Goal: Task Accomplishment & Management: Use online tool/utility

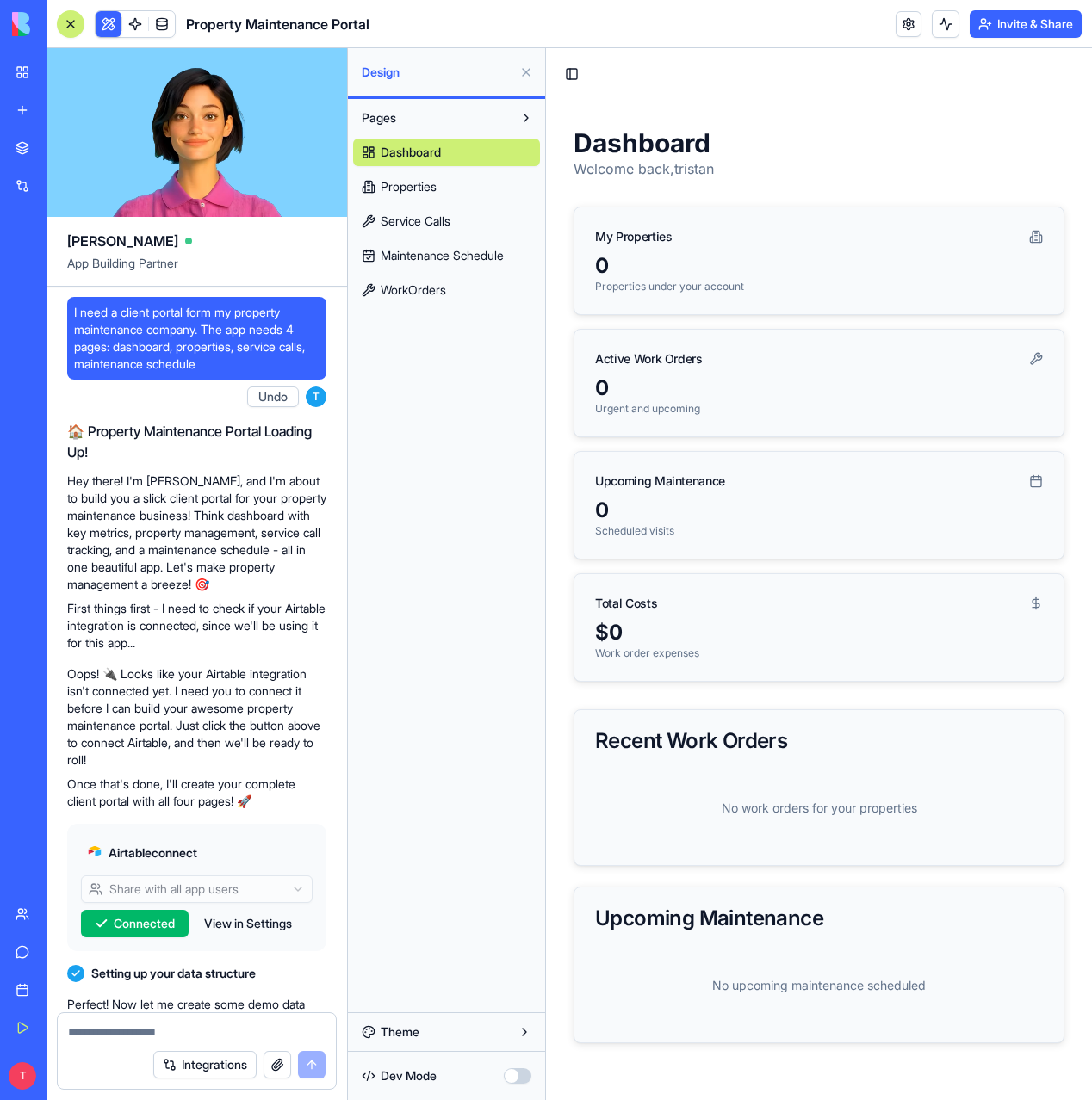
scroll to position [2762, 0]
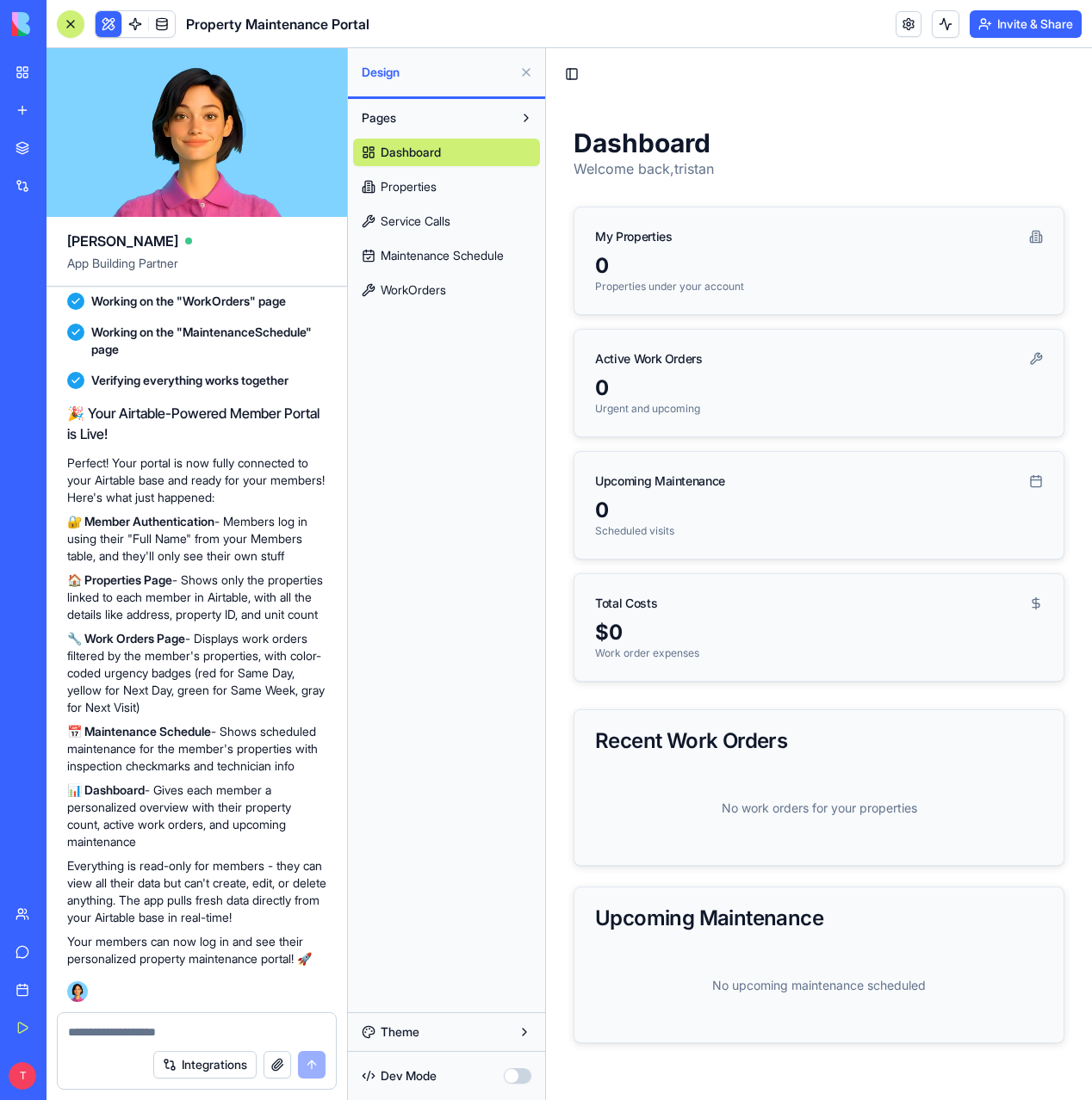
click at [422, 184] on span "Properties" at bounding box center [408, 187] width 56 height 17
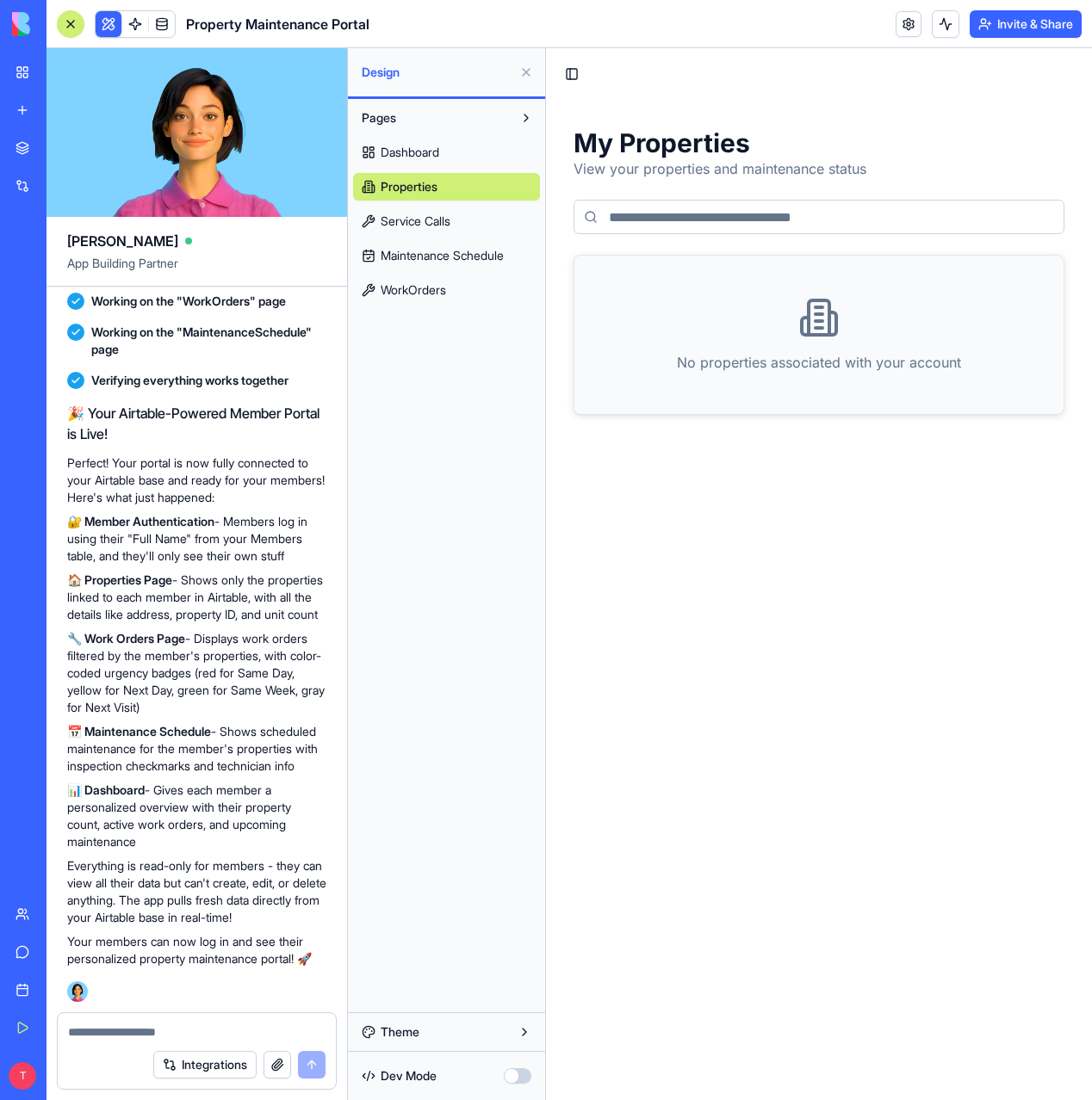
click at [430, 284] on span "WorkOrders" at bounding box center [412, 290] width 65 height 17
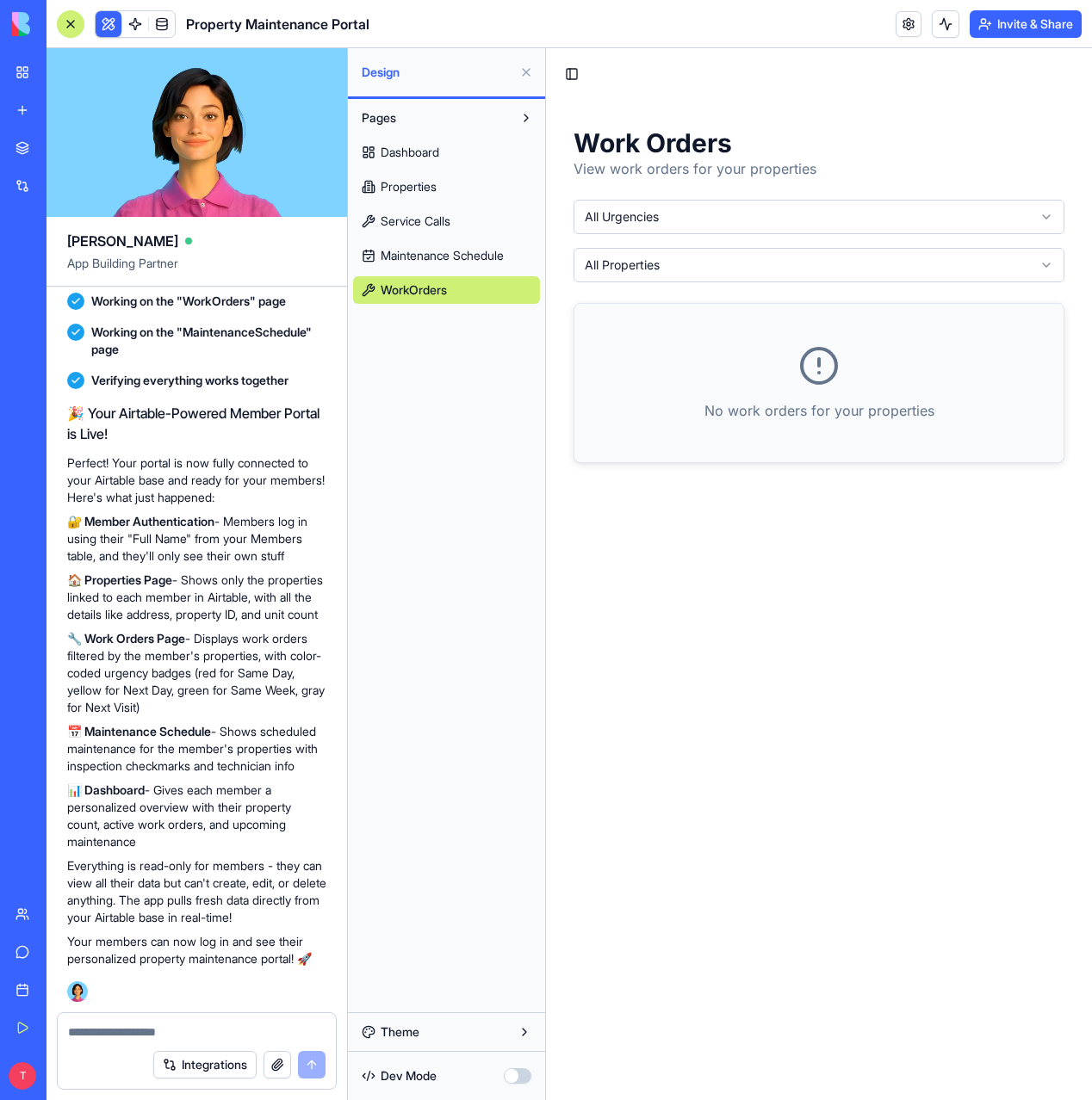
click at [430, 177] on link "Properties" at bounding box center [446, 187] width 187 height 28
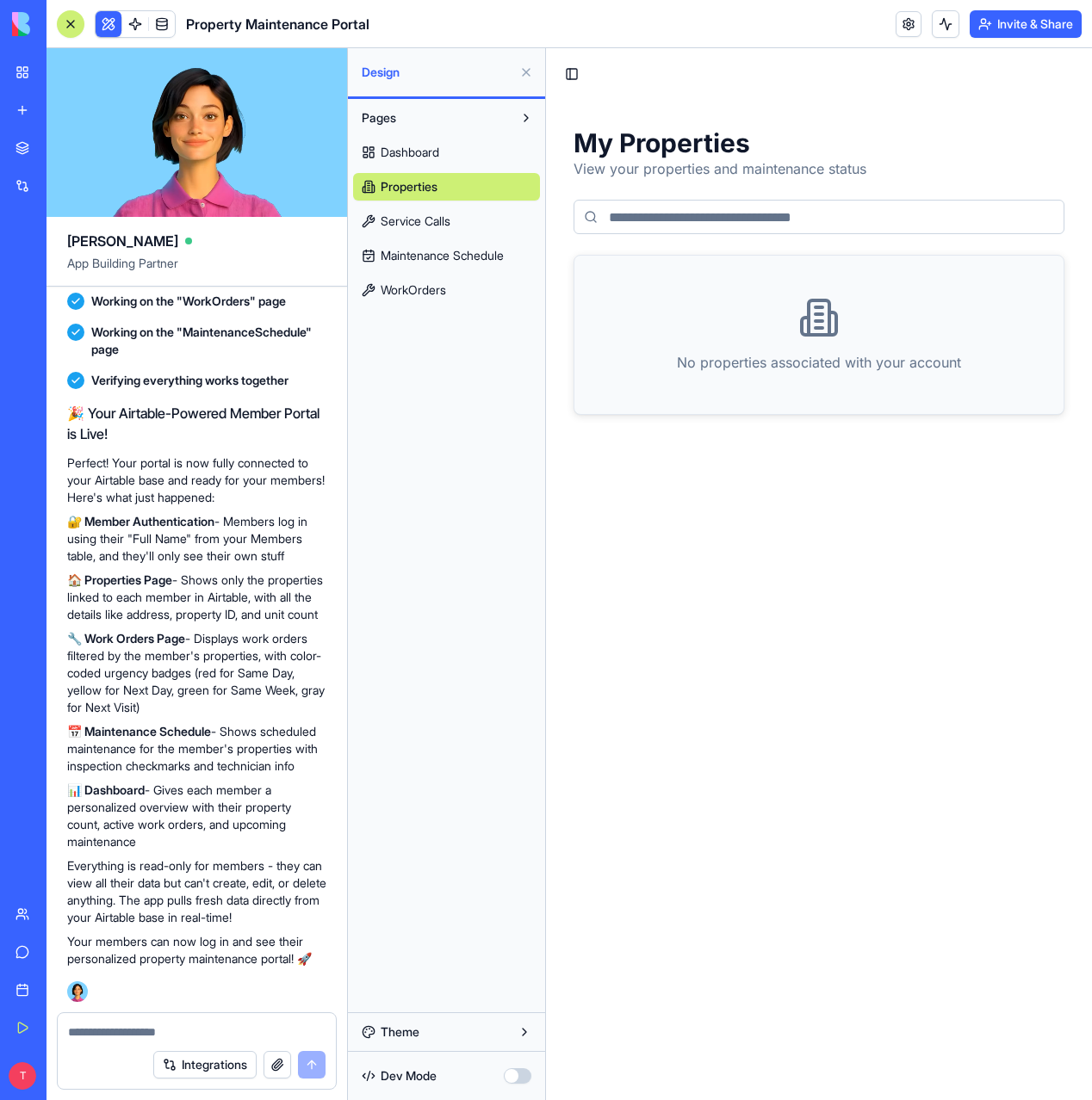
click at [434, 162] on link "Dashboard" at bounding box center [446, 153] width 187 height 28
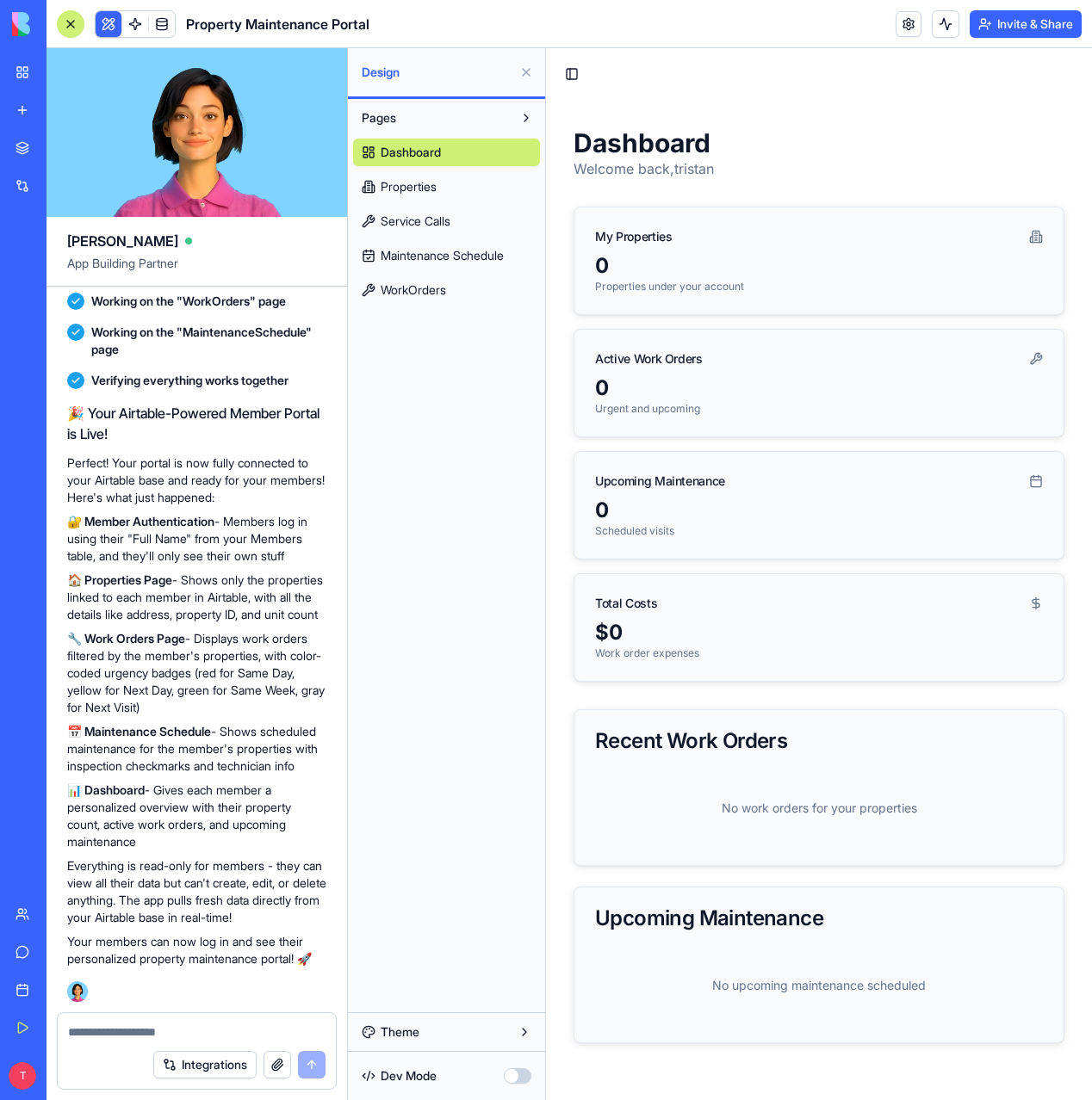
click at [443, 1036] on button "Theme" at bounding box center [446, 1032] width 187 height 28
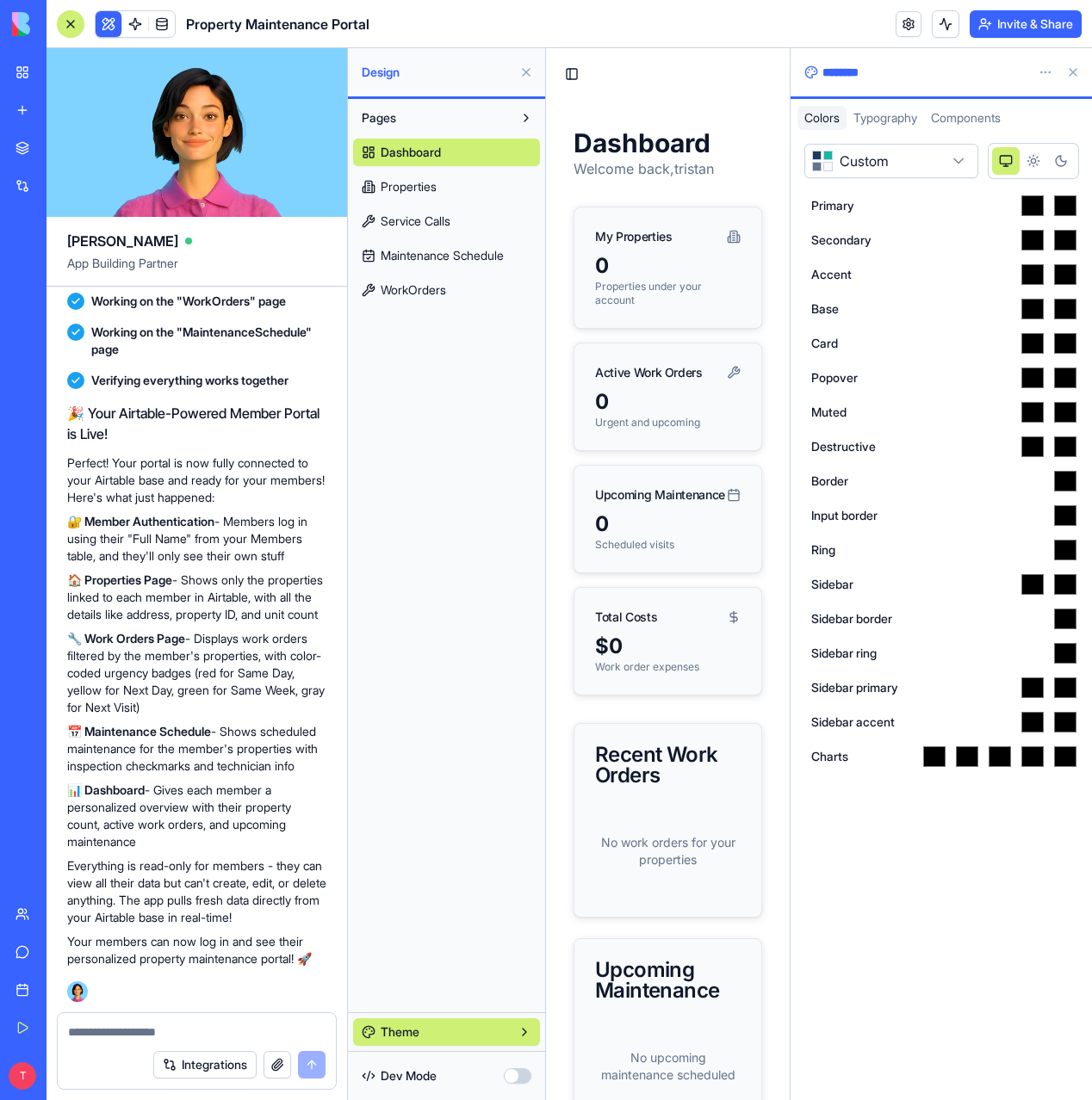
click at [1081, 72] on button at bounding box center [1073, 73] width 28 height 28
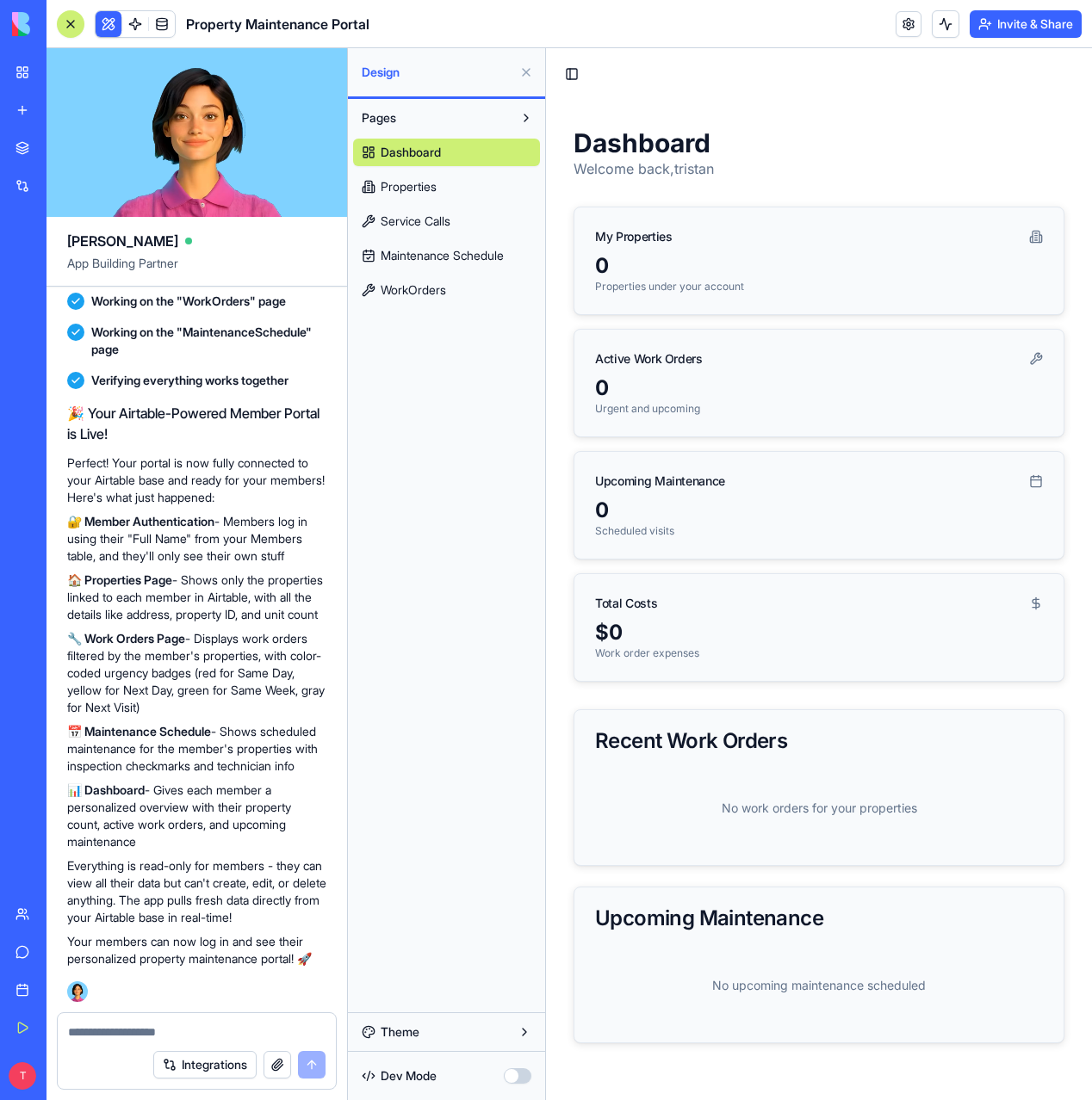
scroll to position [2762, 0]
click at [143, 1037] on textarea at bounding box center [197, 1032] width 258 height 17
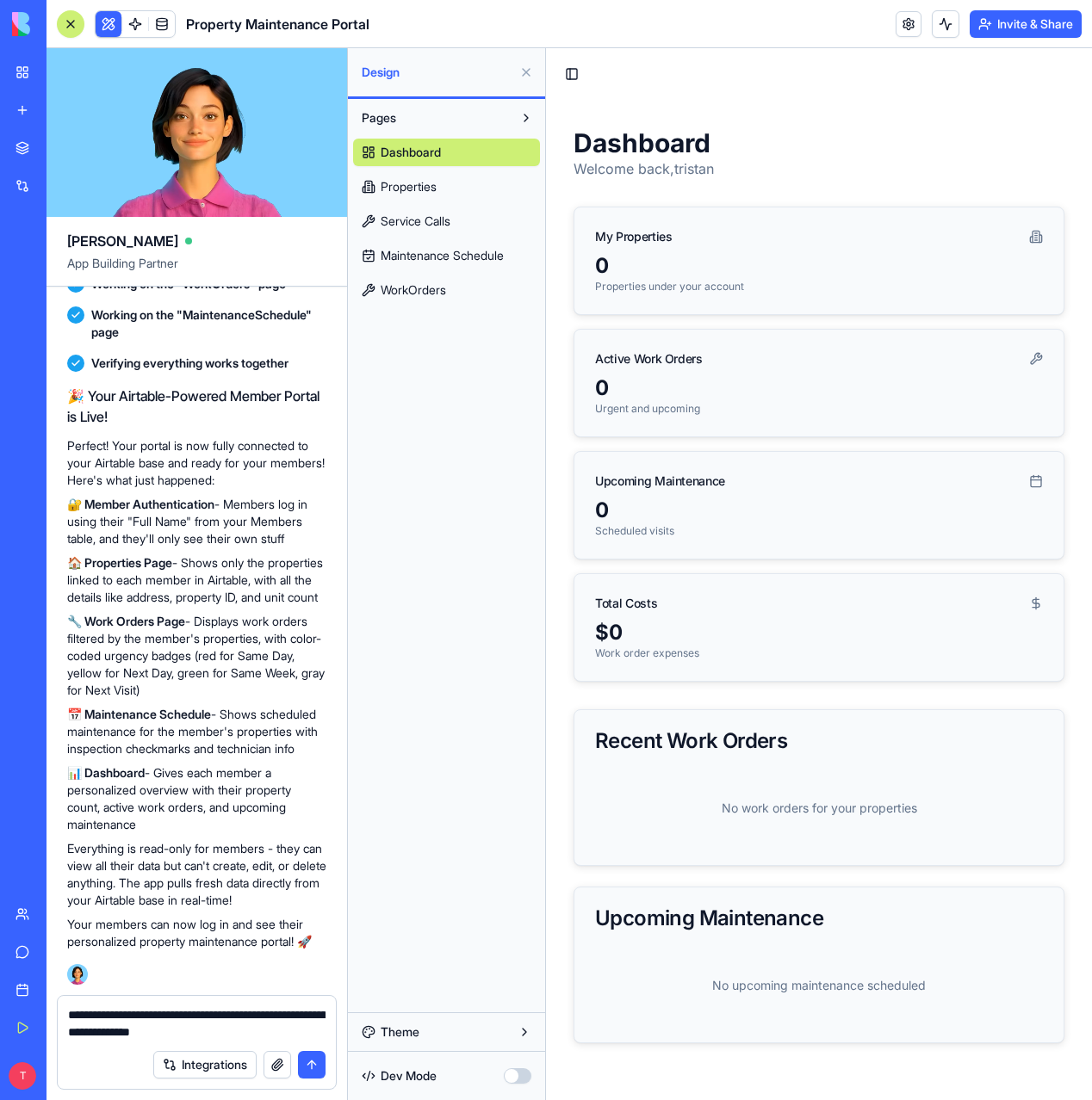
type textarea "**********"
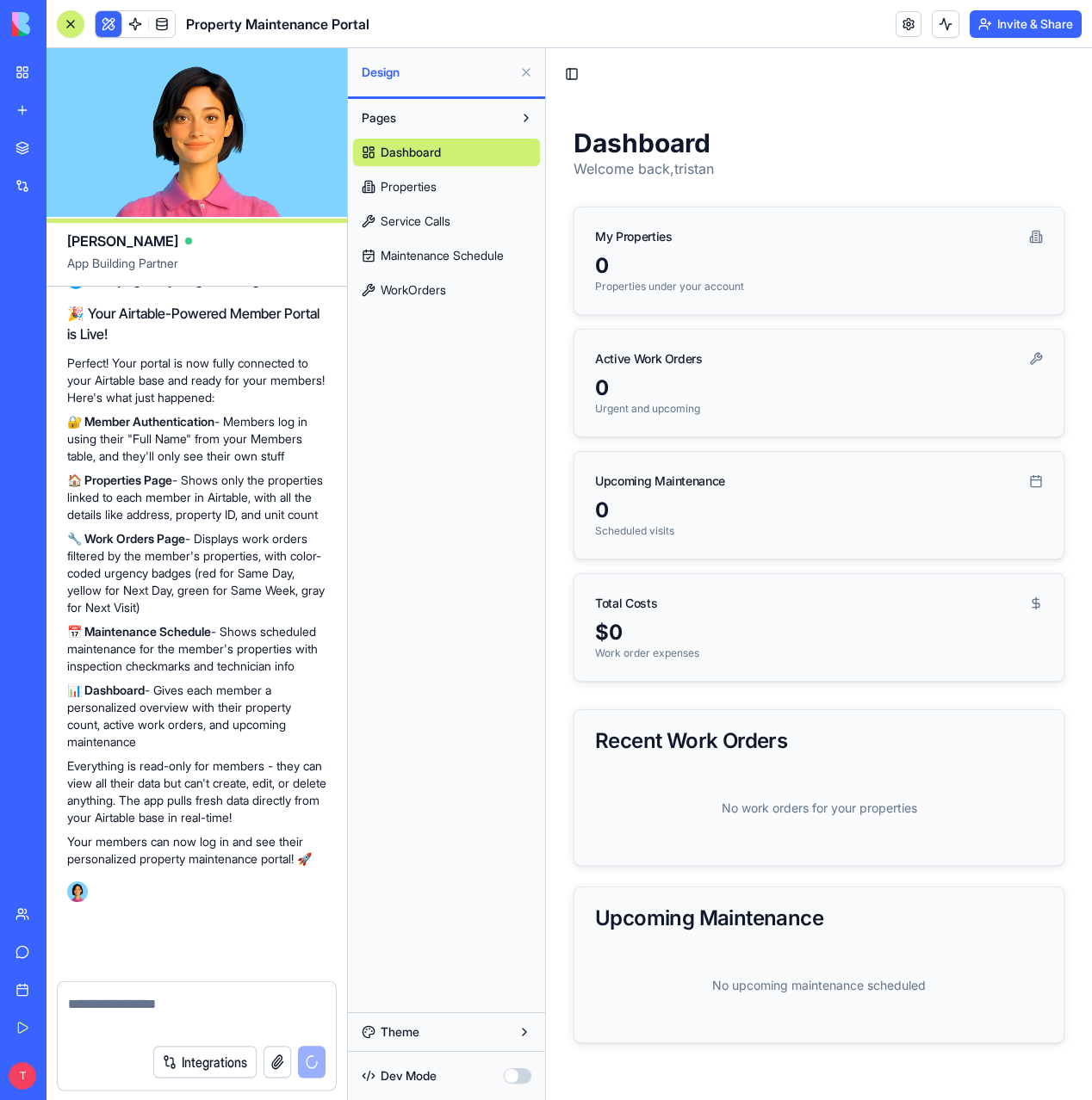
scroll to position [2844, 0]
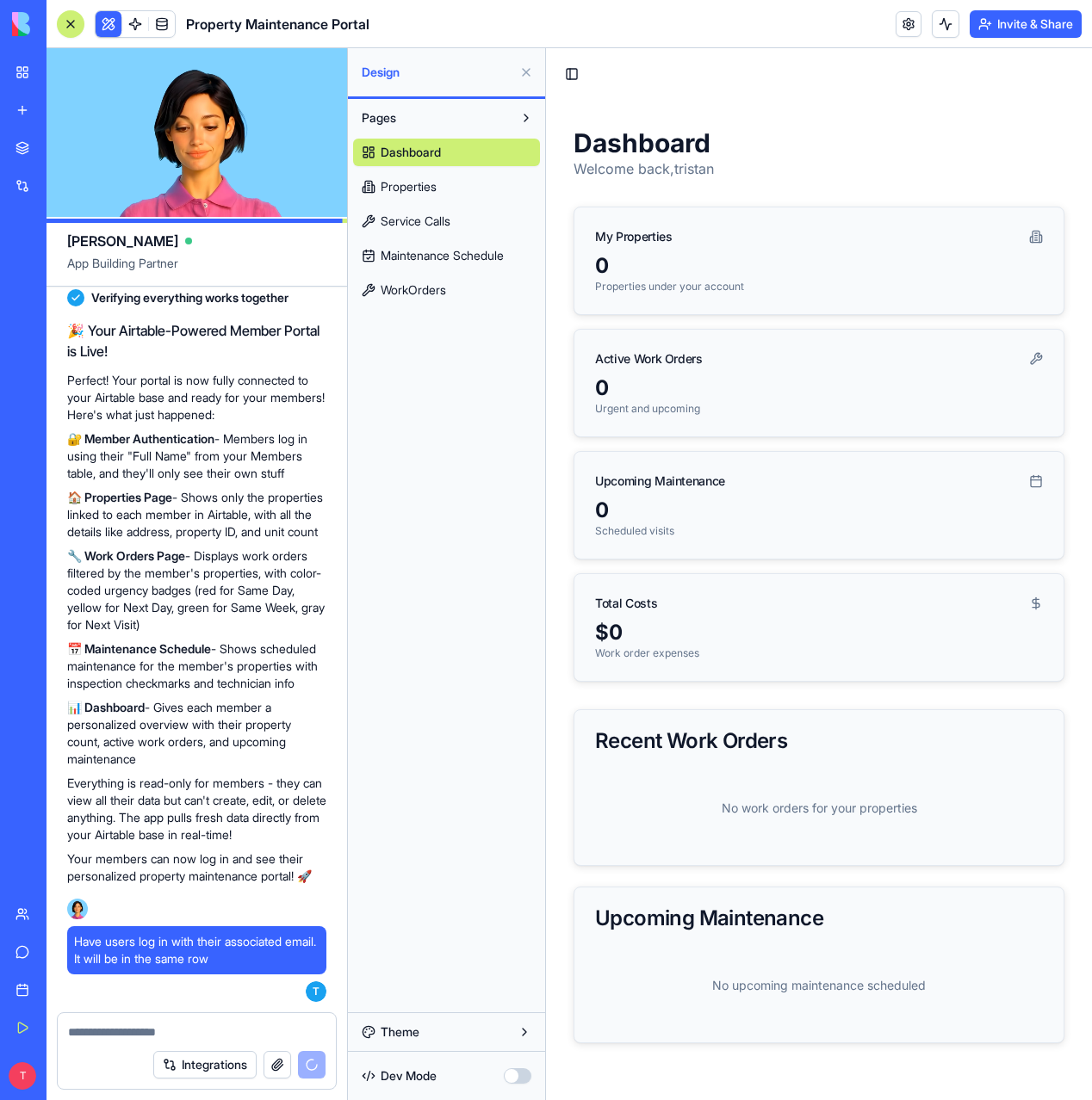
click at [418, 190] on span "Properties" at bounding box center [408, 187] width 56 height 17
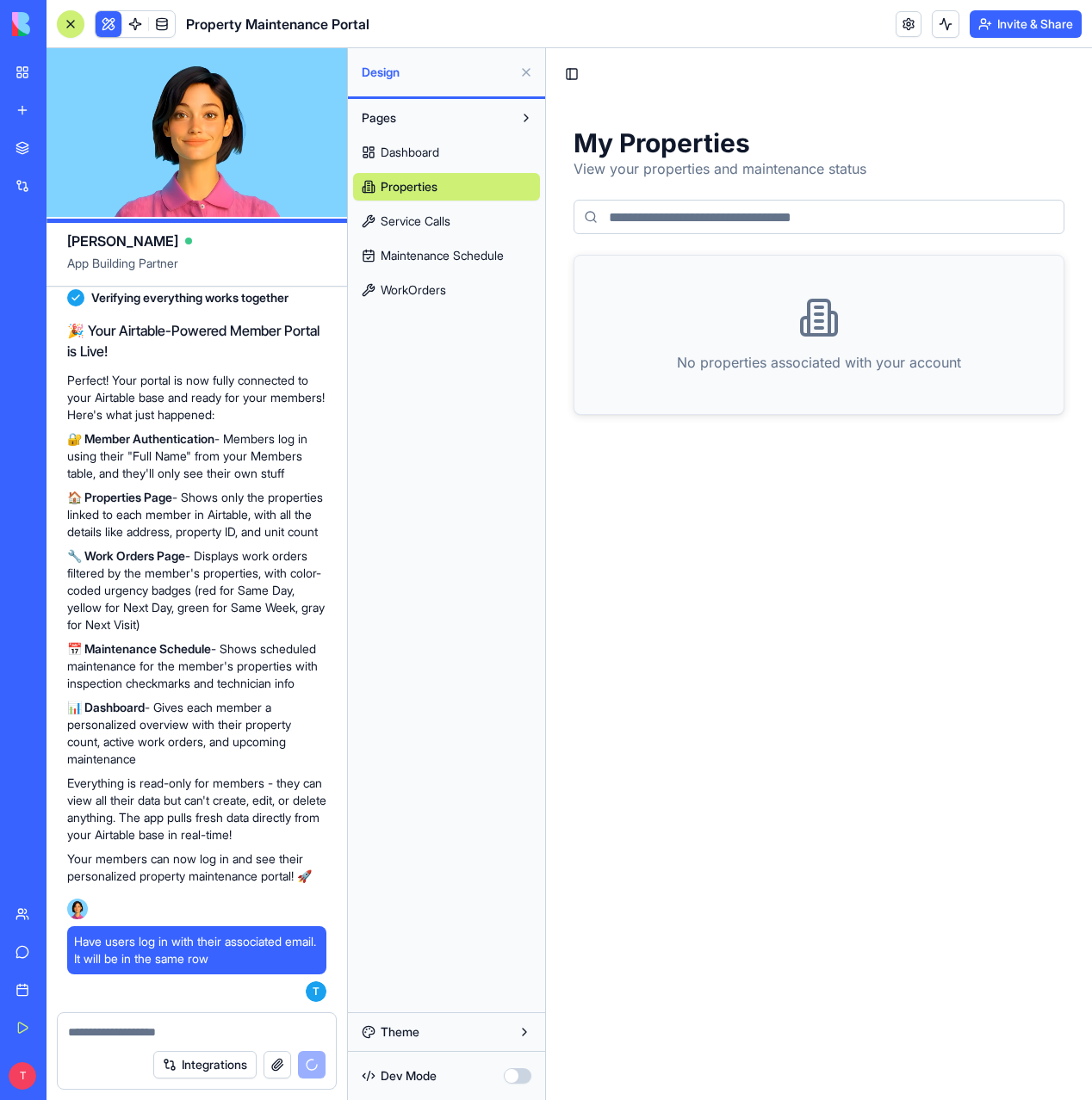
click at [416, 216] on span "Service Calls" at bounding box center [415, 221] width 70 height 17
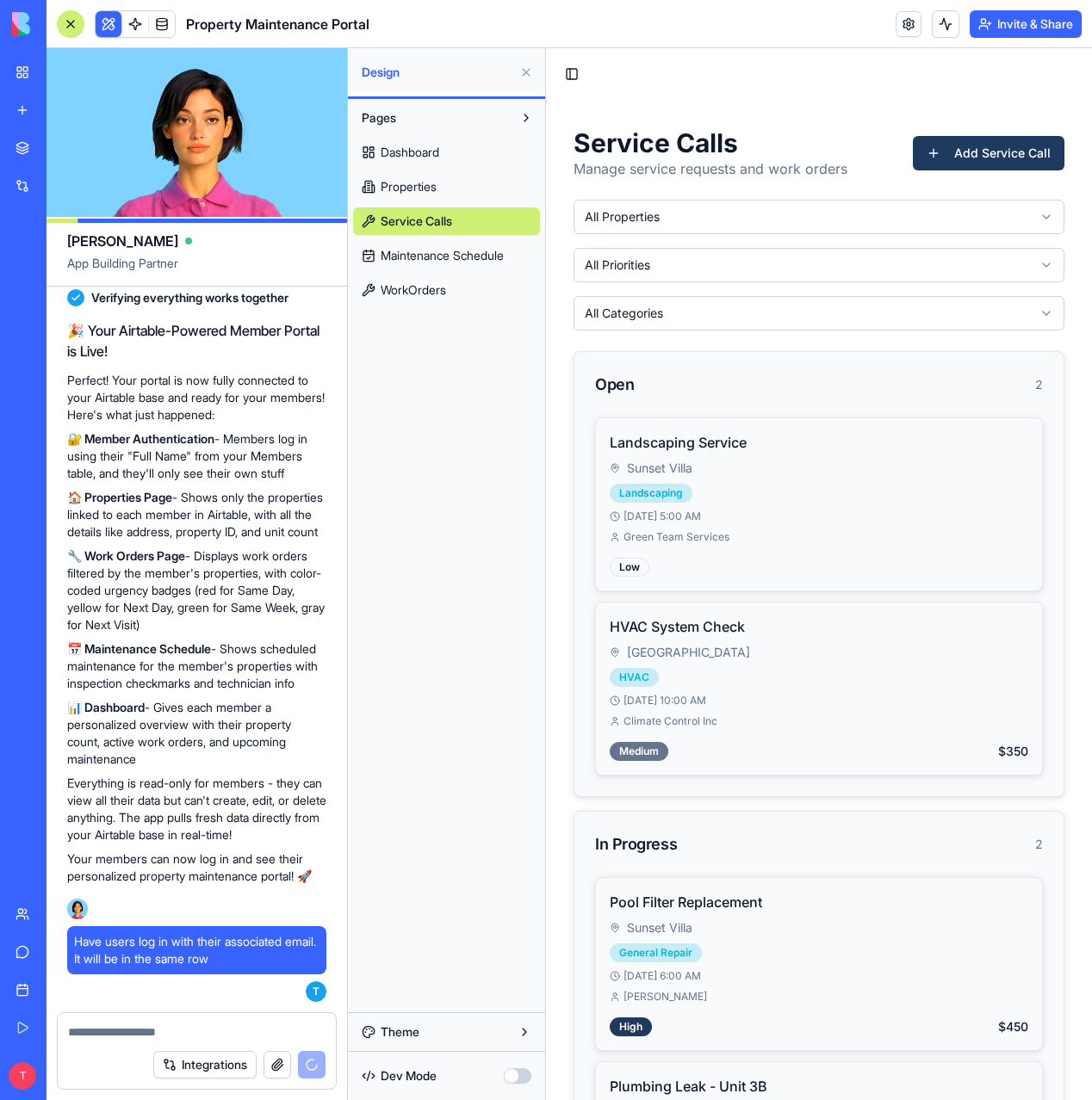
click at [417, 284] on span "WorkOrders" at bounding box center [412, 290] width 65 height 17
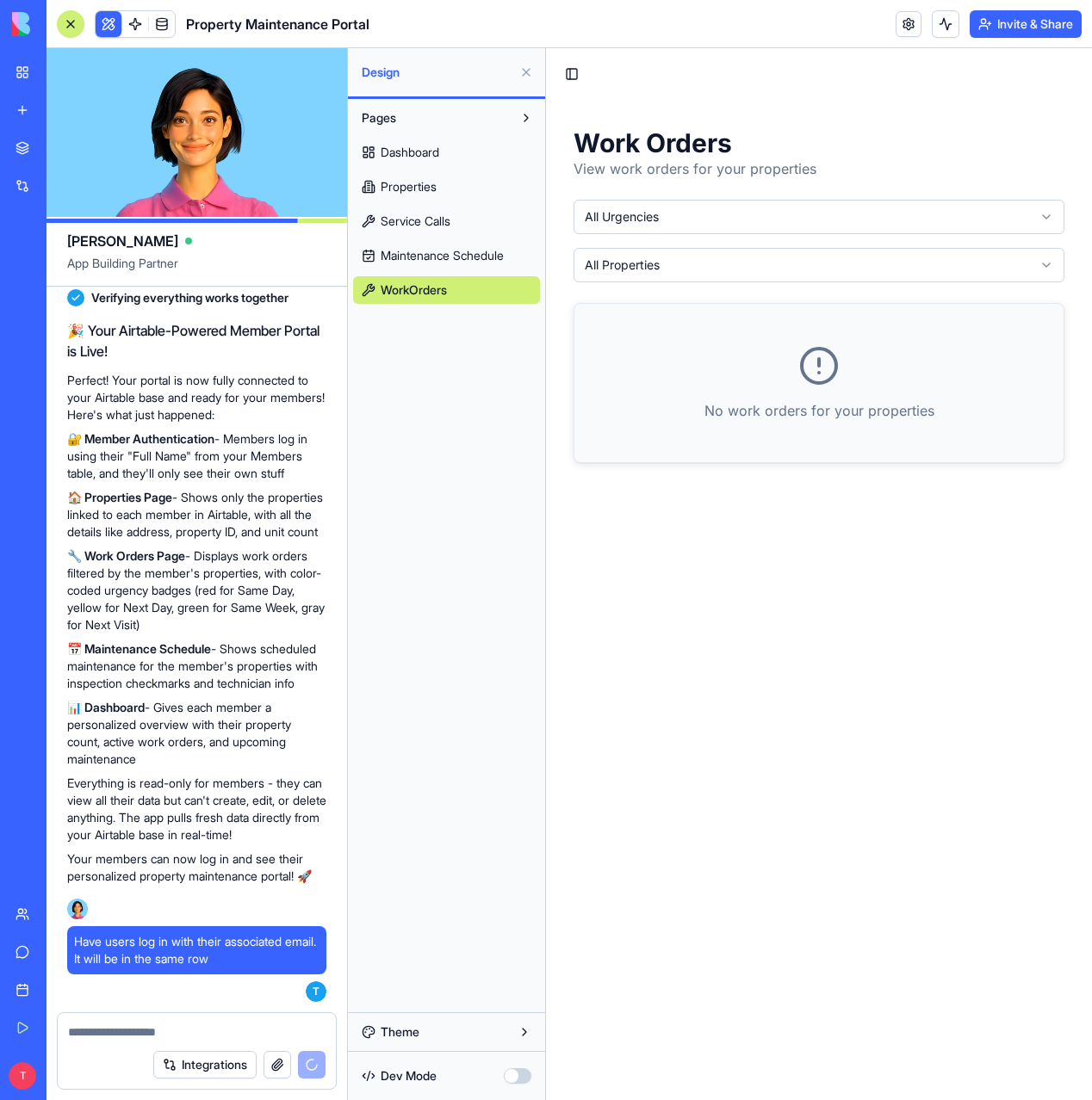
click at [707, 211] on html "Toggle Sidebar Work Orders View work orders for your properties All Urgencies A…" at bounding box center [819, 573] width 546 height 1052
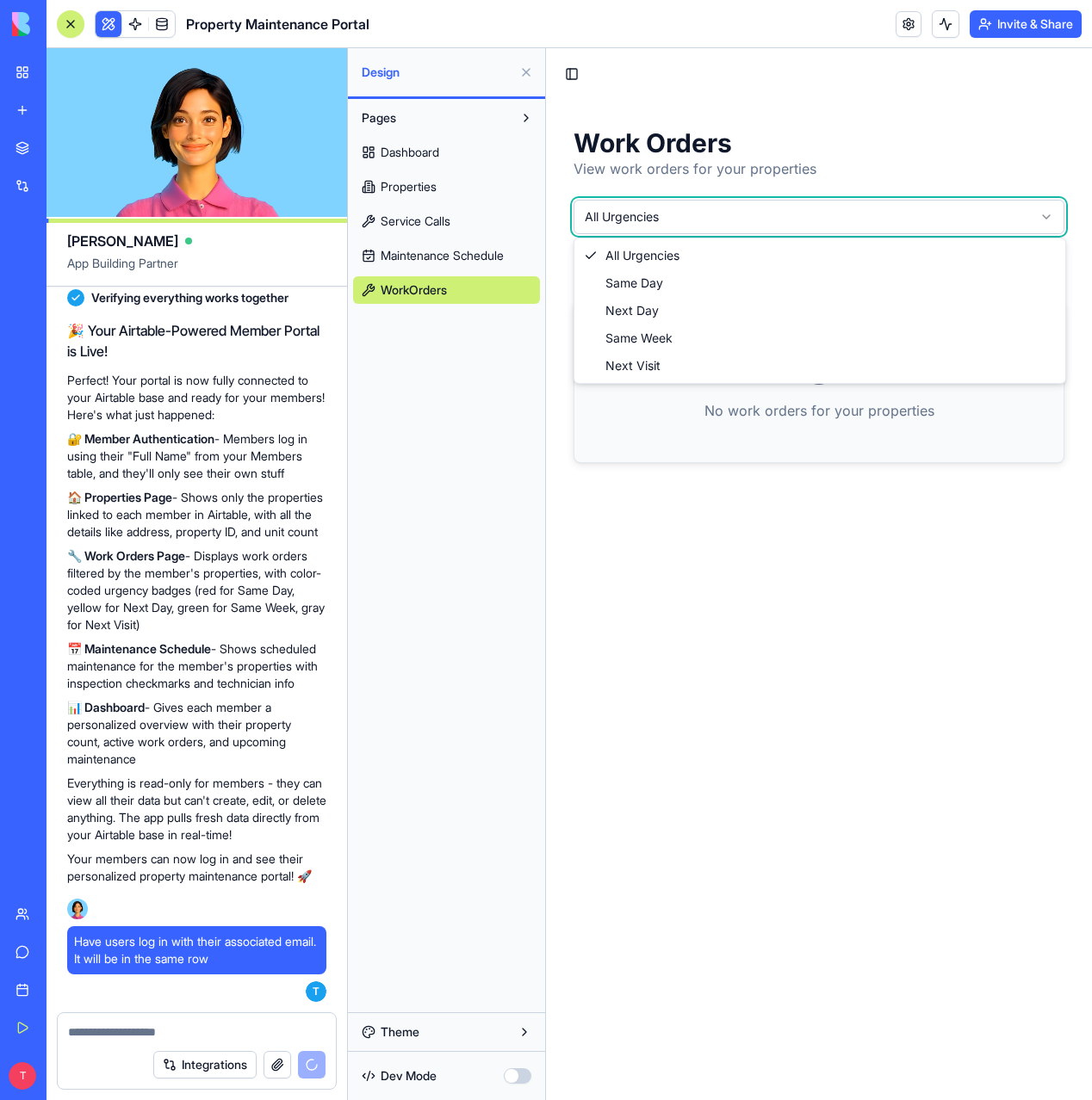
click at [707, 211] on html "Toggle Sidebar Work Orders View work orders for your properties All Urgencies A…" at bounding box center [819, 573] width 546 height 1052
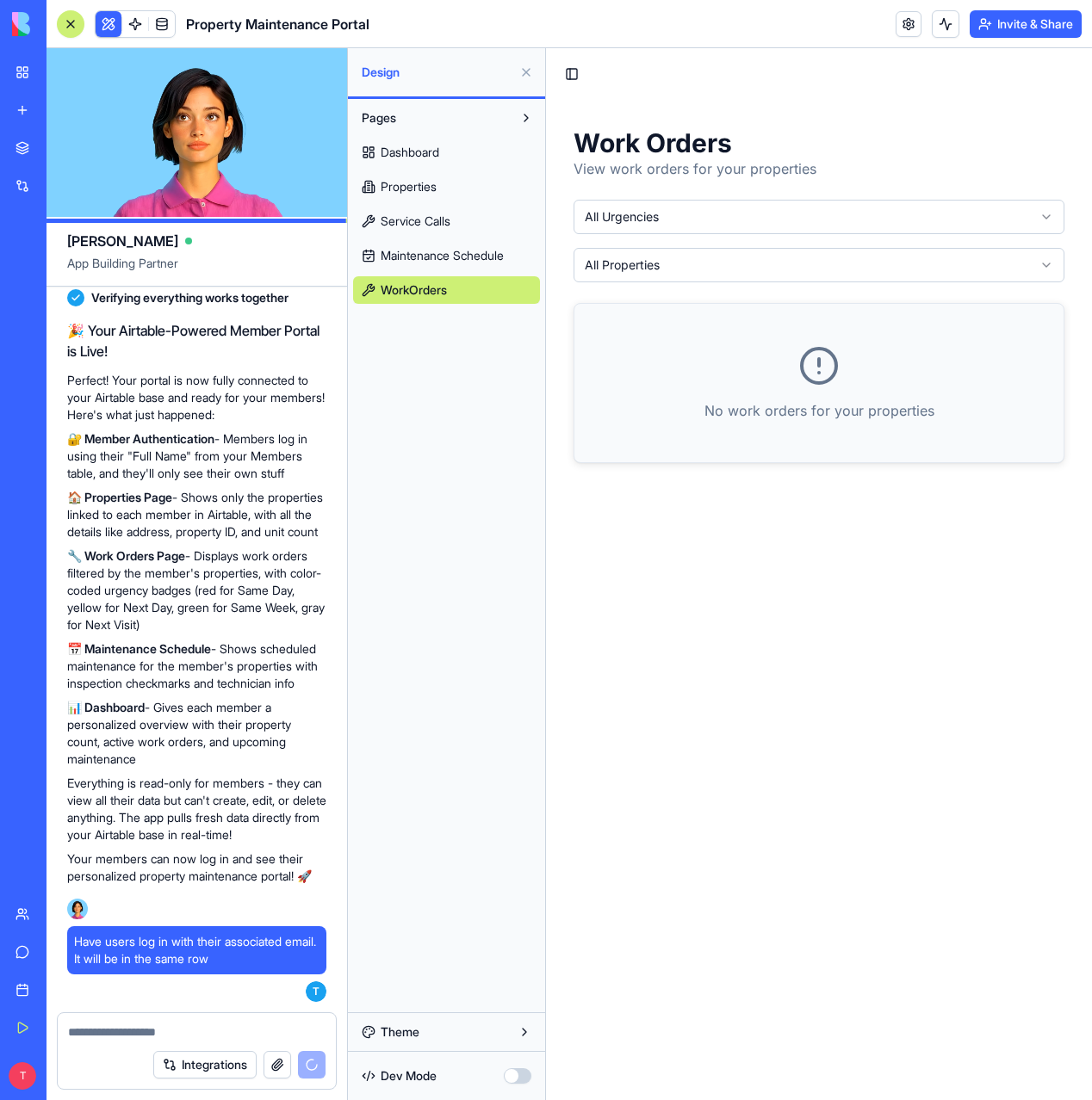
click at [679, 262] on html "Toggle Sidebar Work Orders View work orders for your properties All Urgencies A…" at bounding box center [819, 573] width 546 height 1052
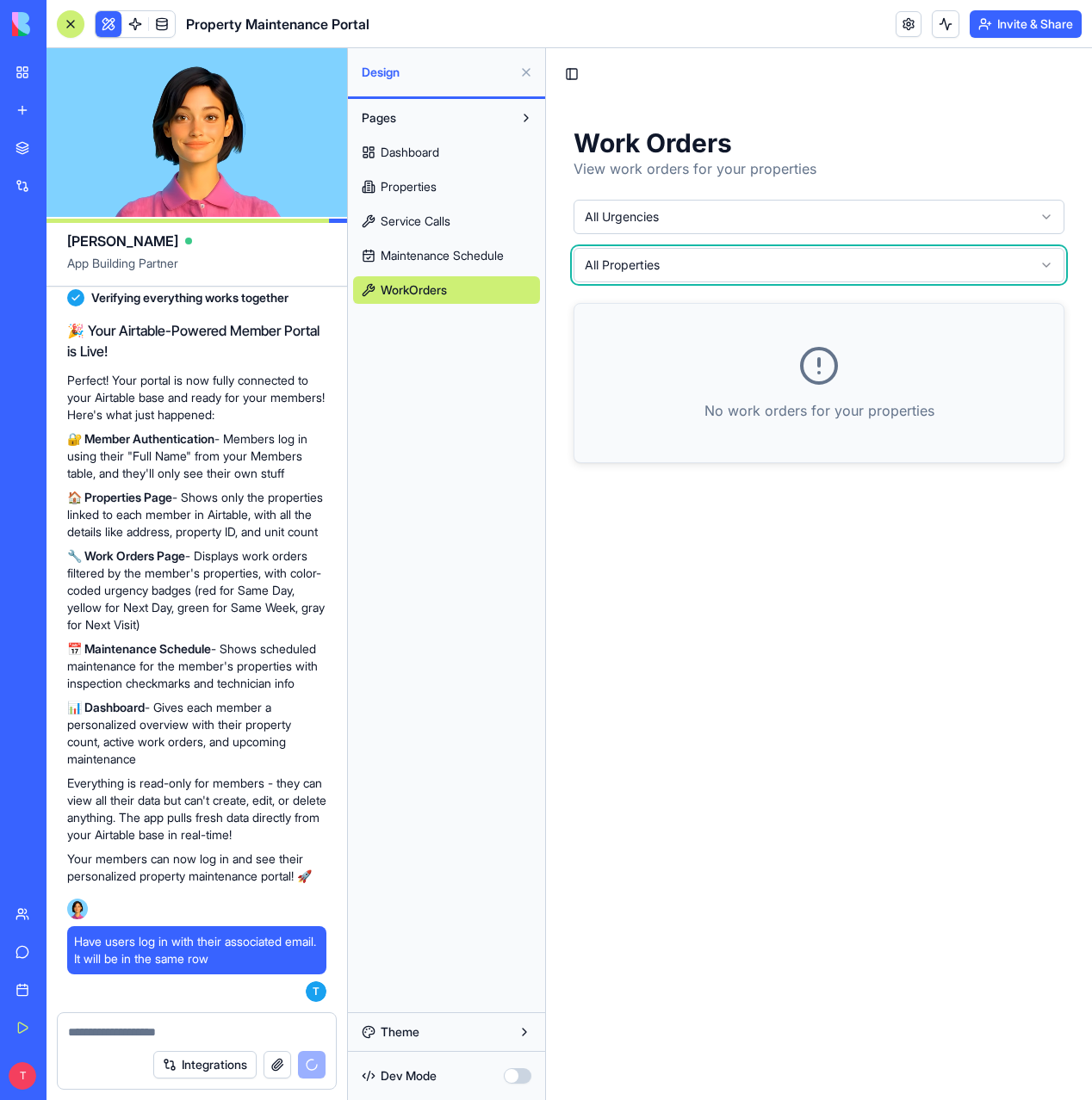
click at [679, 262] on html "Toggle Sidebar Work Orders View work orders for your properties All Urgencies A…" at bounding box center [819, 573] width 546 height 1052
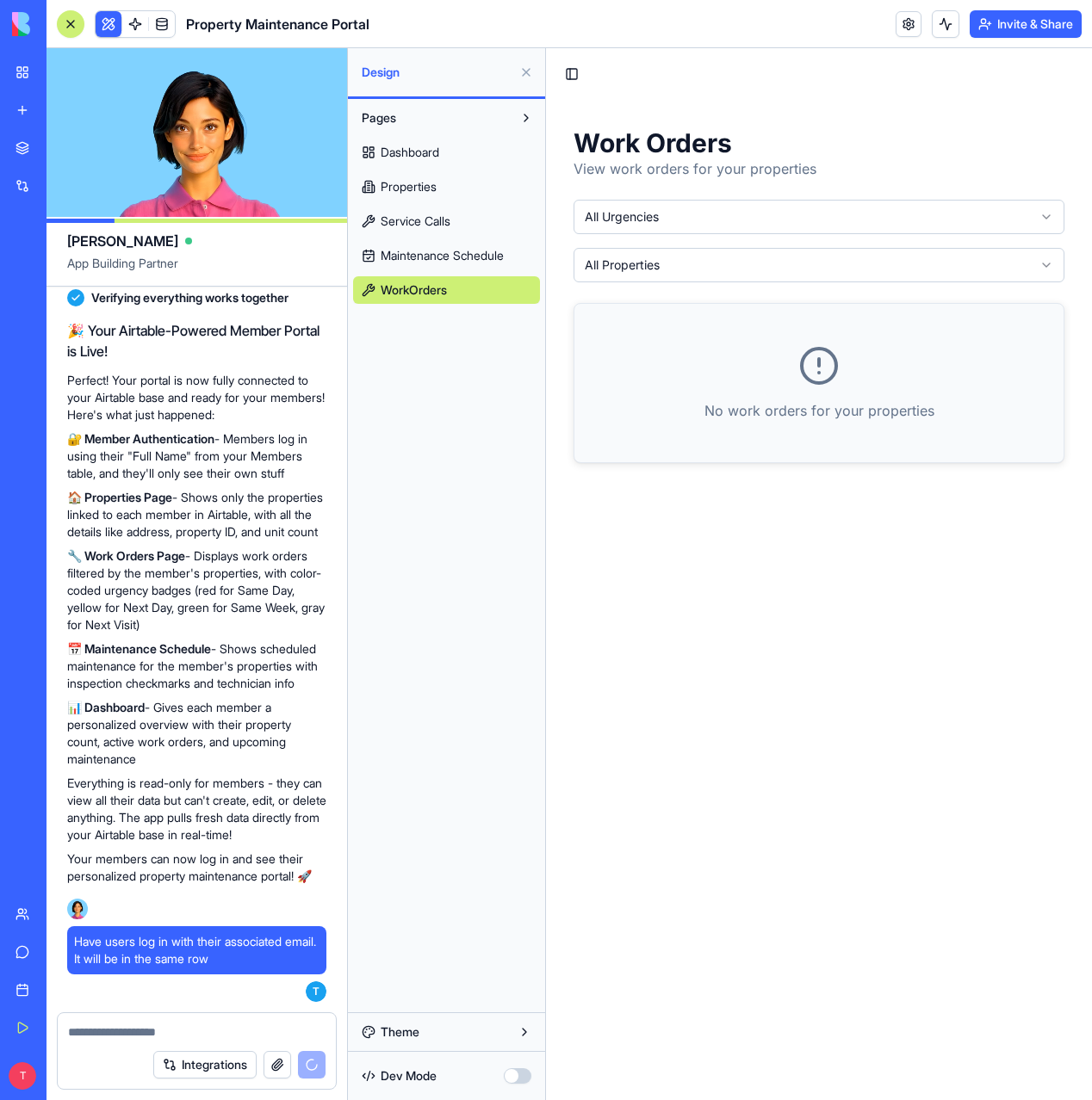
click at [412, 190] on span "Properties" at bounding box center [408, 187] width 56 height 17
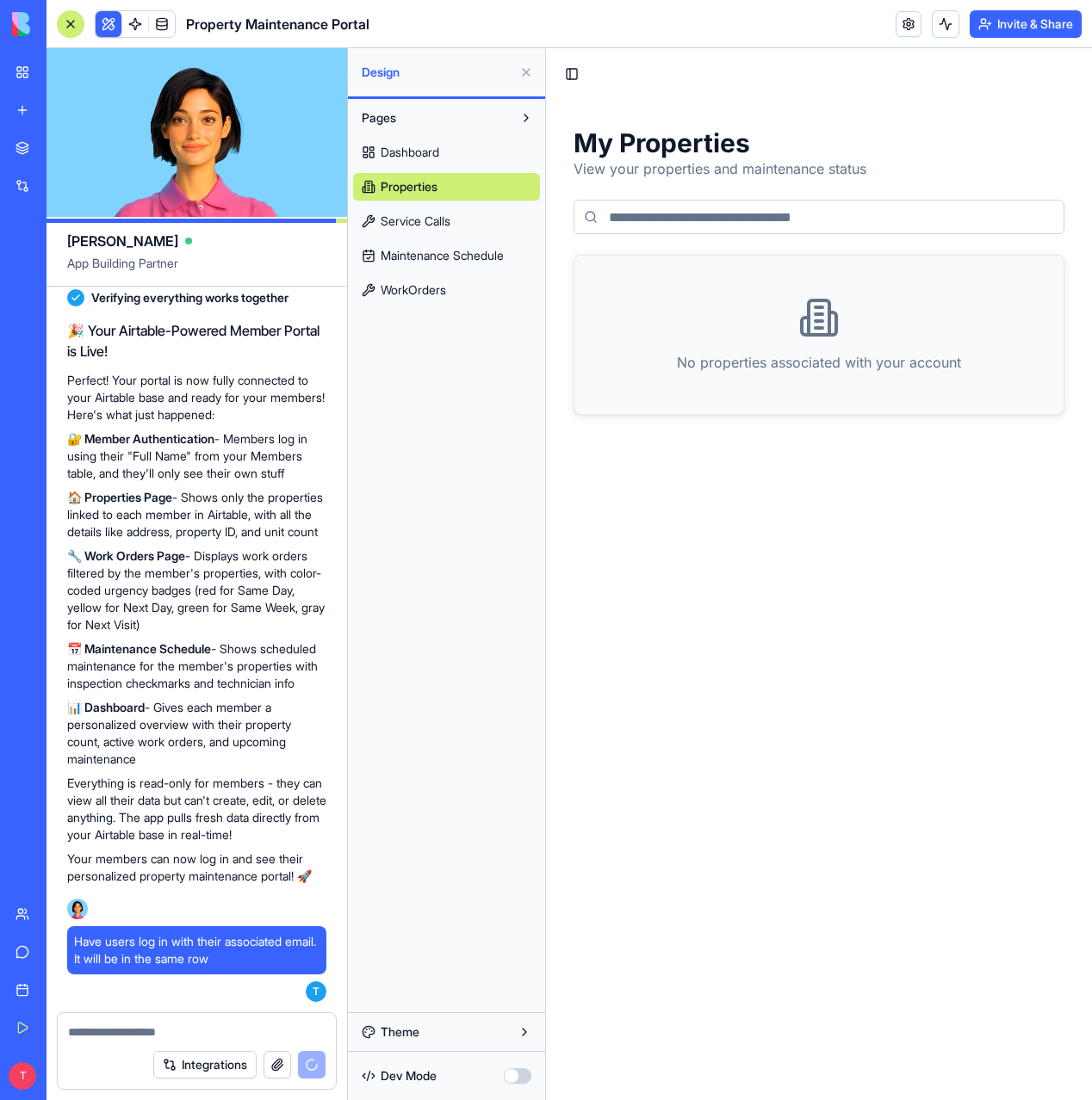
click at [749, 220] on input at bounding box center [819, 216] width 491 height 34
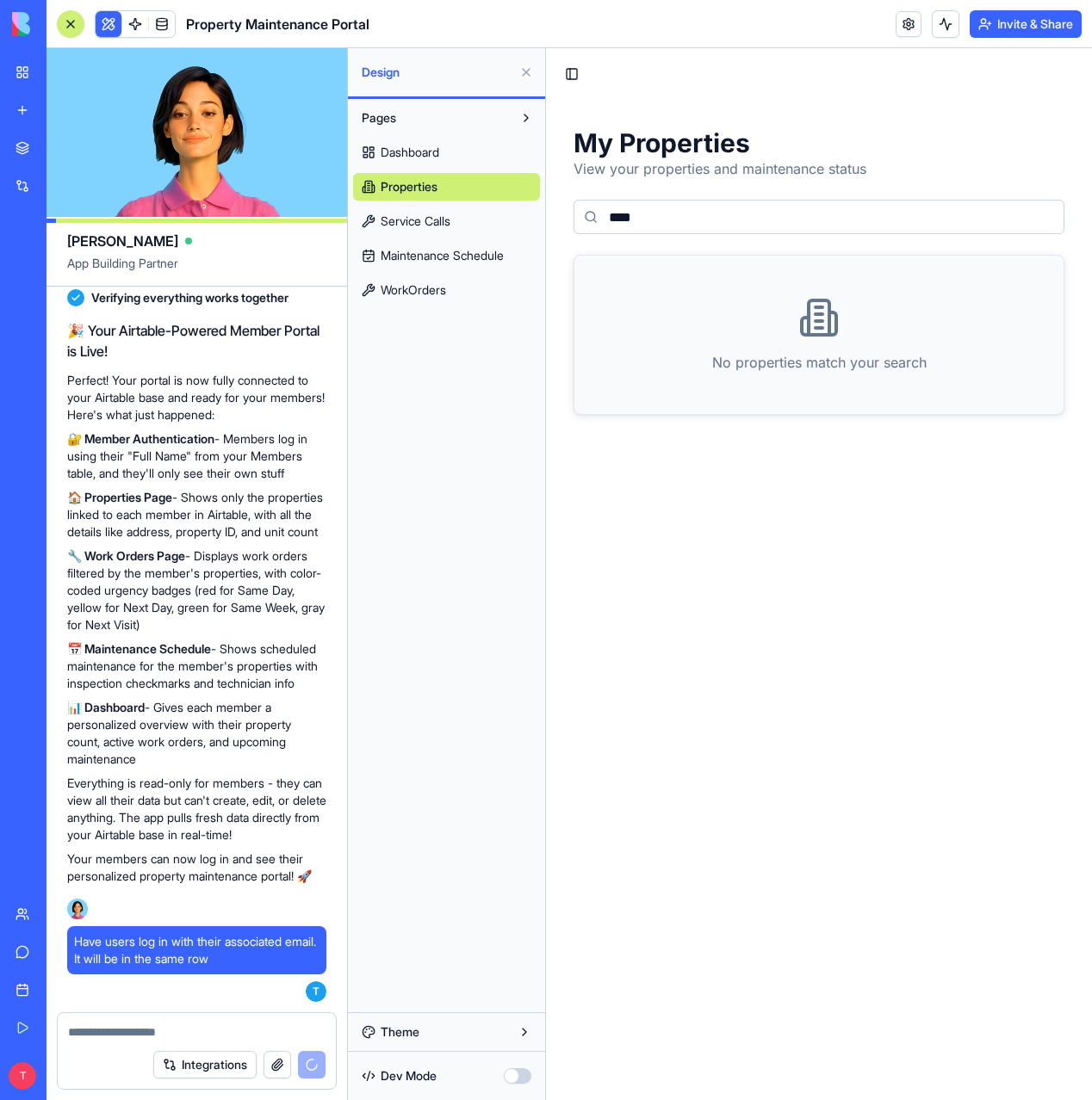
type input "****"
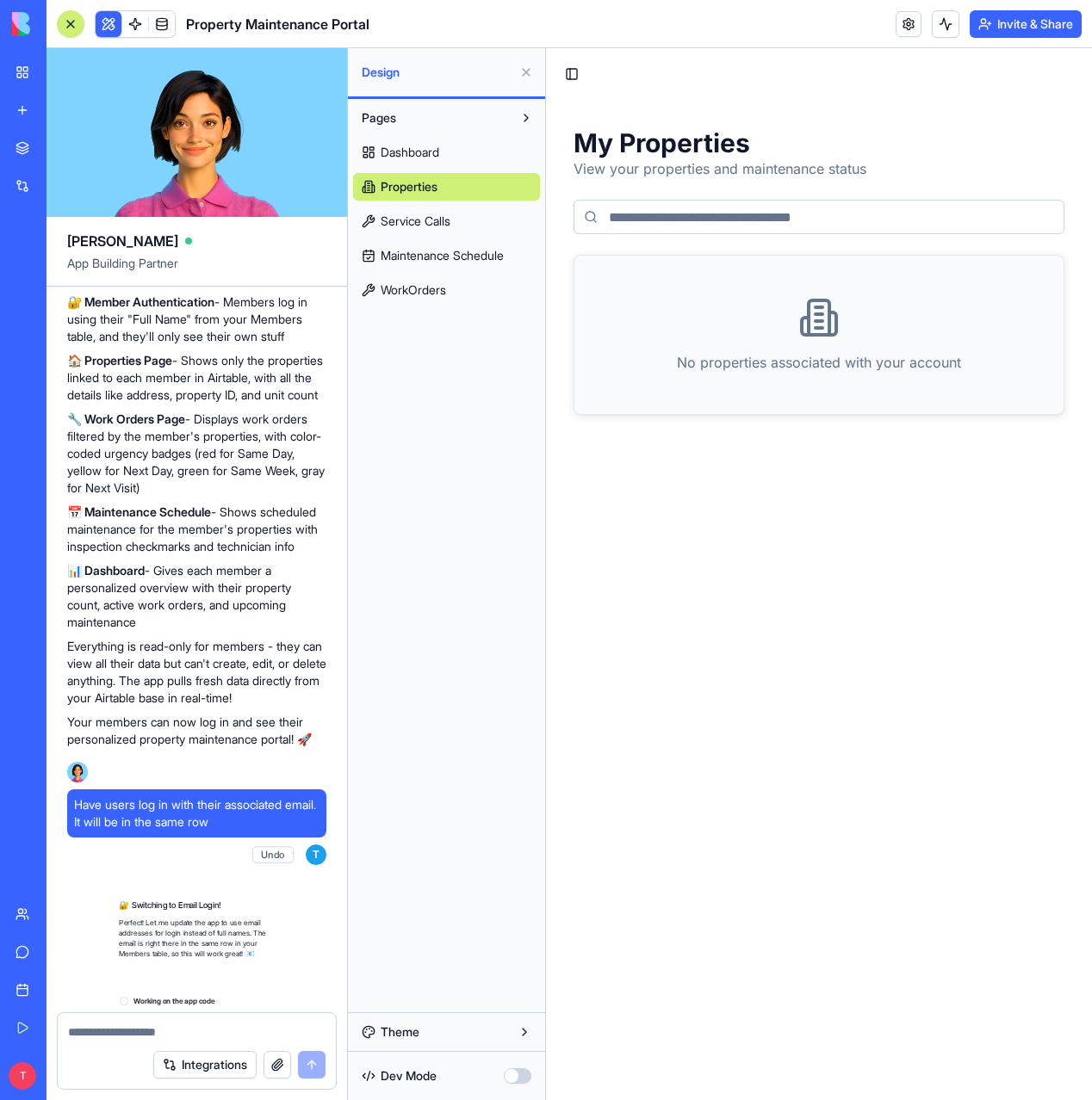
scroll to position [3564, 0]
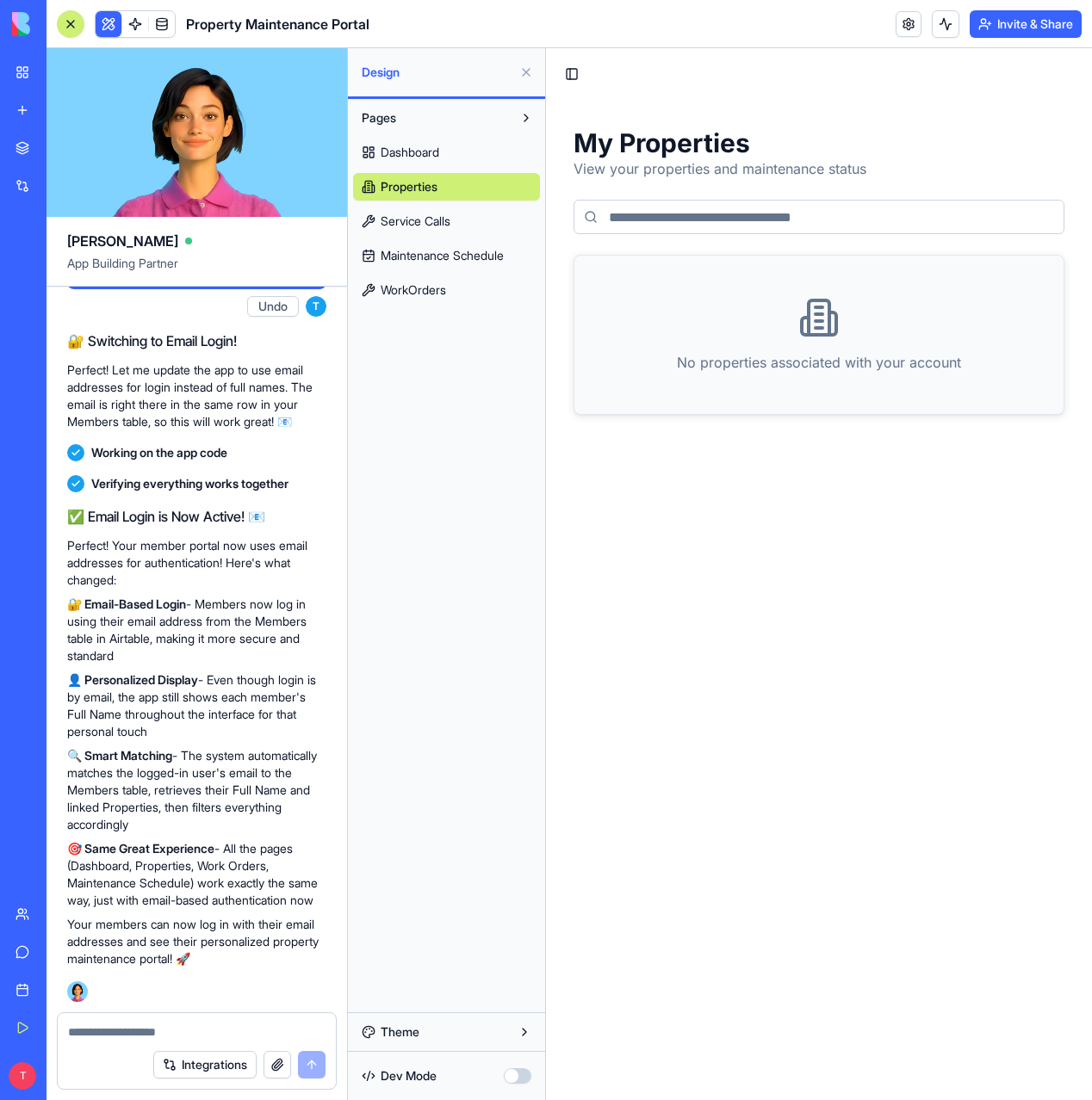
click at [428, 146] on span "Dashboard" at bounding box center [410, 152] width 59 height 17
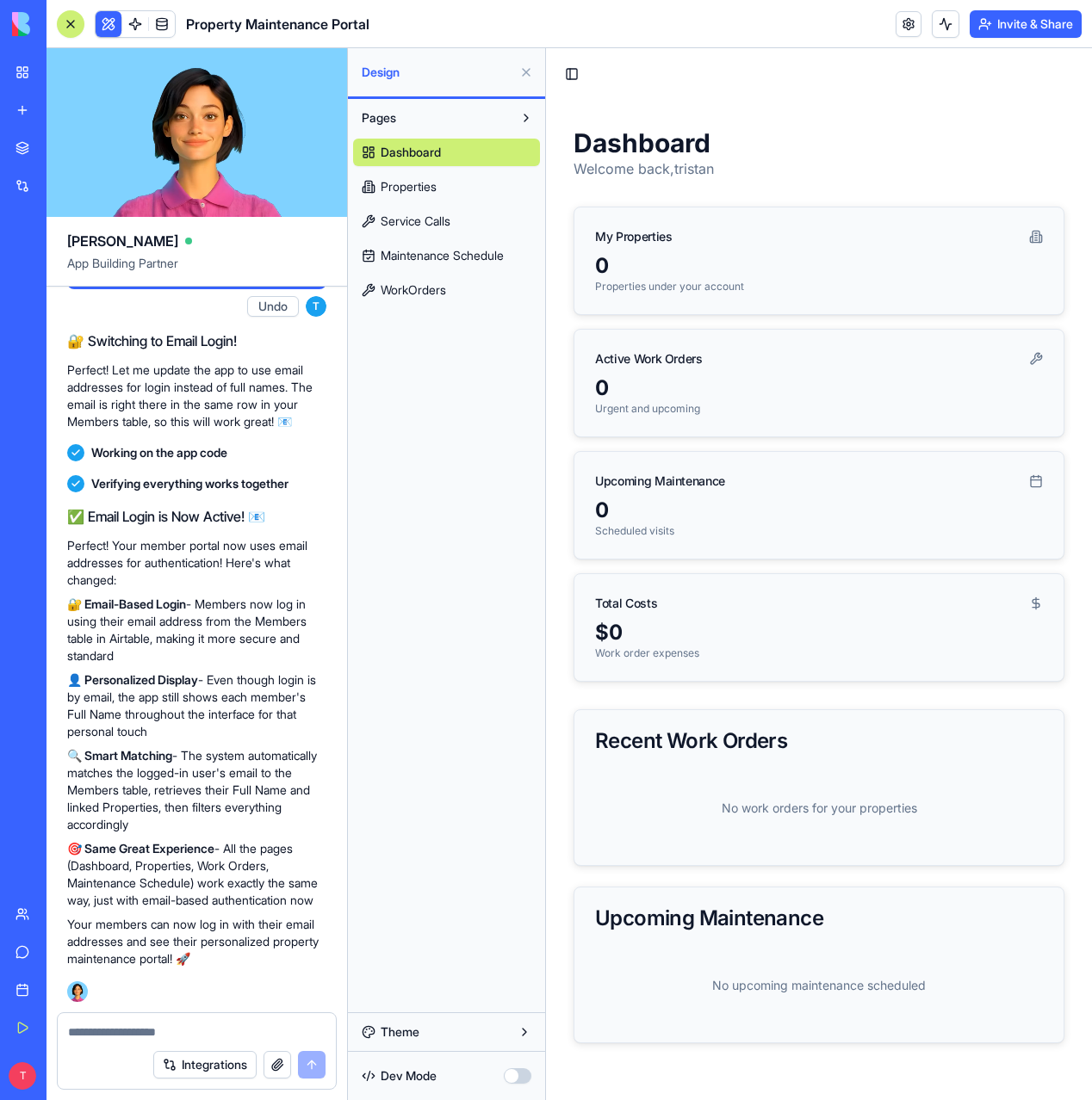
click at [1029, 24] on button "Invite & Share" at bounding box center [1026, 24] width 112 height 28
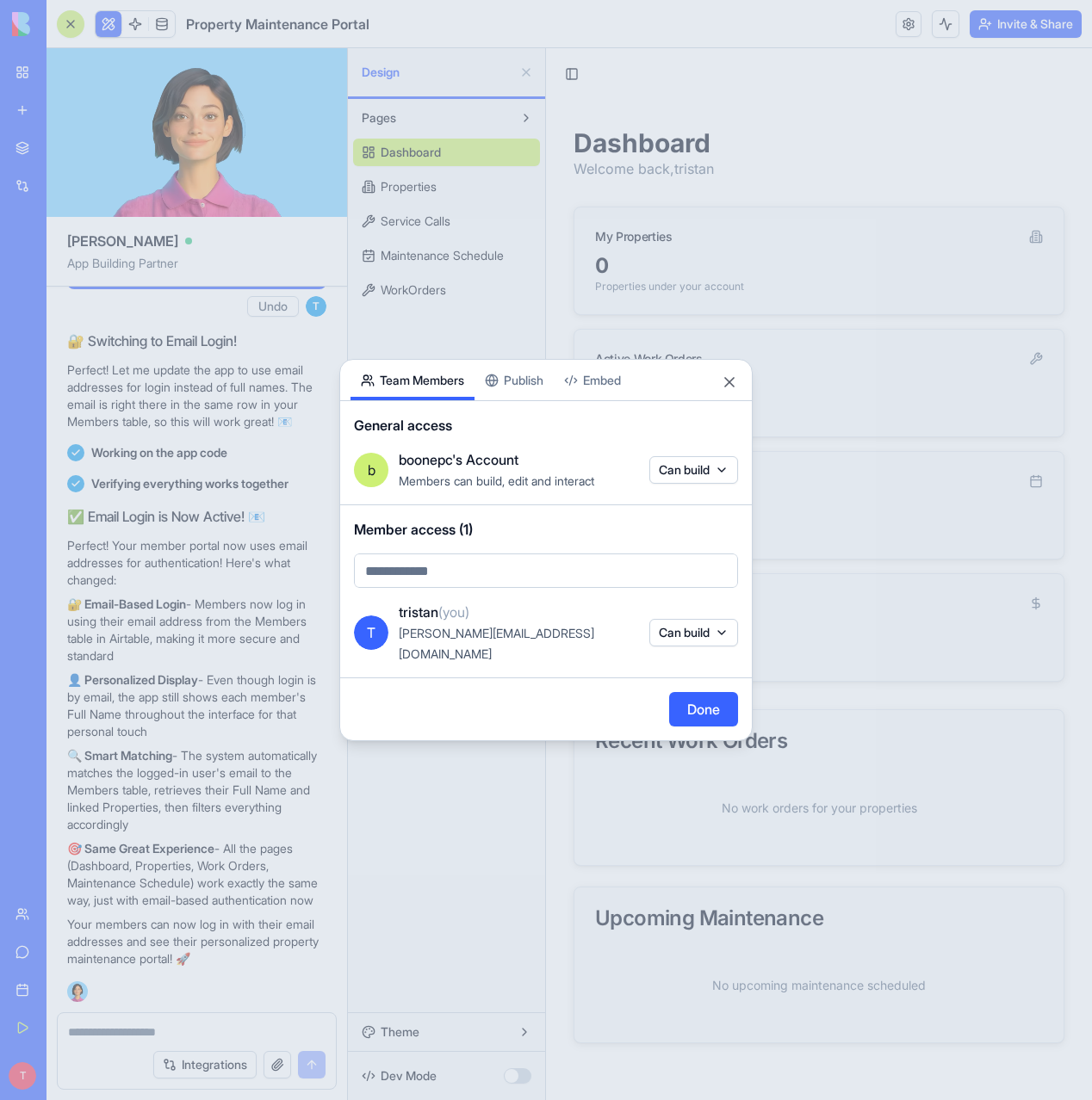
click at [527, 397] on div "Share App Team Members Publish Embed General access b boonepc's Account Members…" at bounding box center [545, 550] width 413 height 382
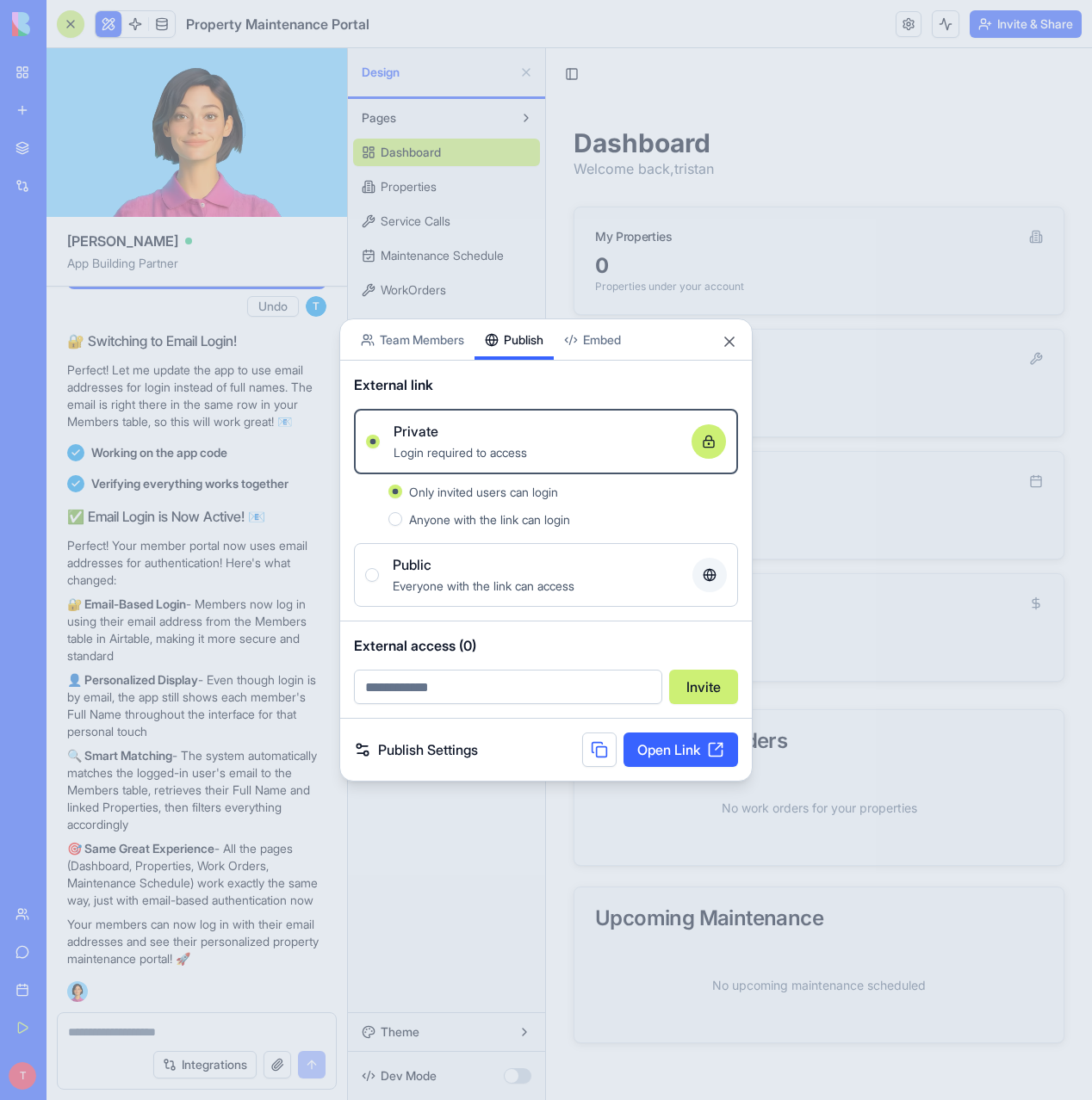
click at [449, 522] on span "Anyone with the link can login" at bounding box center [489, 519] width 161 height 15
click at [402, 522] on button "Anyone with the link can login" at bounding box center [395, 518] width 14 height 14
click at [440, 580] on span "Everyone with the link can access" at bounding box center [482, 585] width 181 height 15
click at [378, 580] on button "Public Everyone with the link can access" at bounding box center [371, 574] width 14 height 14
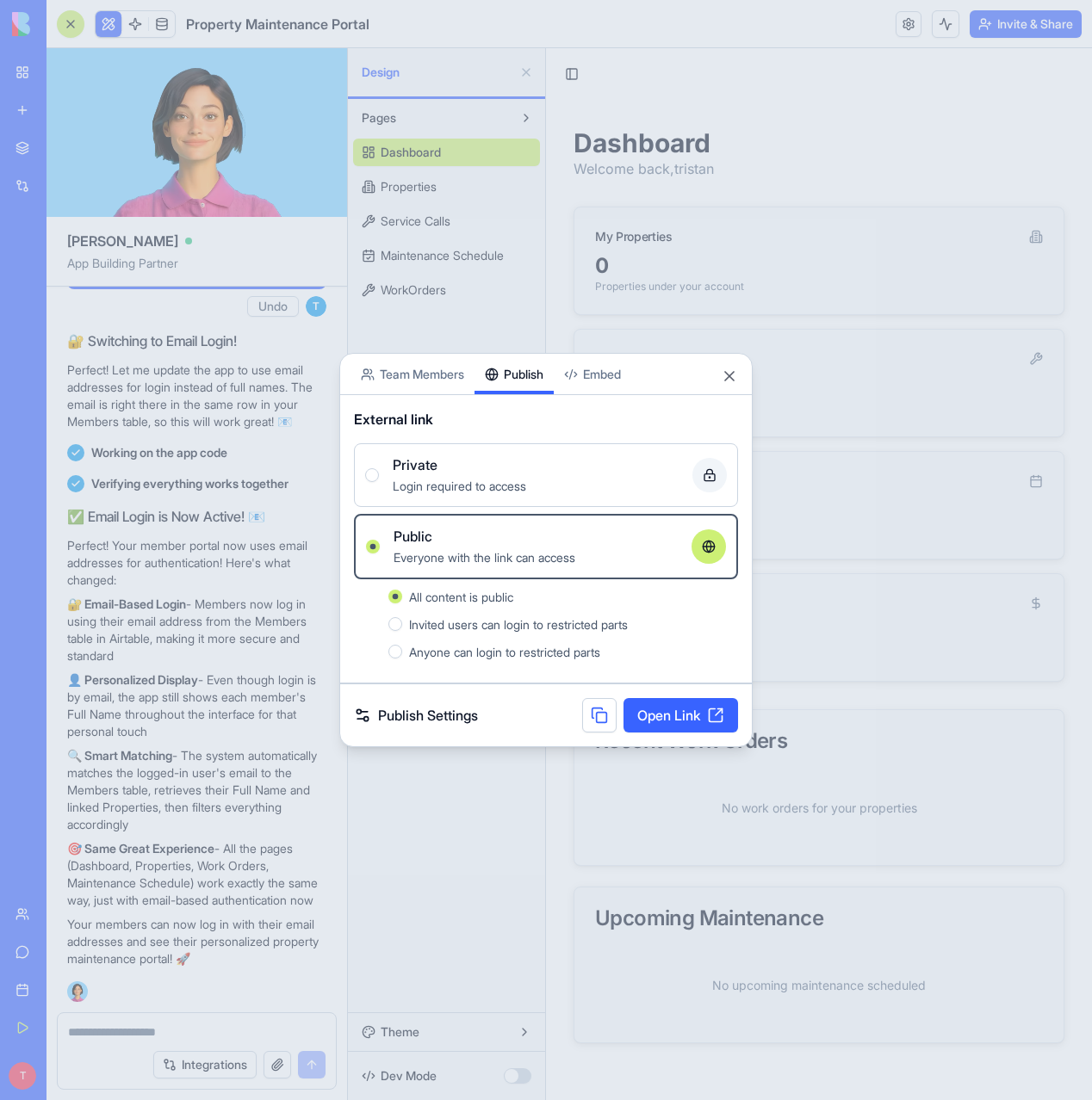
click at [674, 710] on link "Open Link" at bounding box center [680, 714] width 114 height 34
click at [734, 377] on button "Close" at bounding box center [729, 376] width 17 height 17
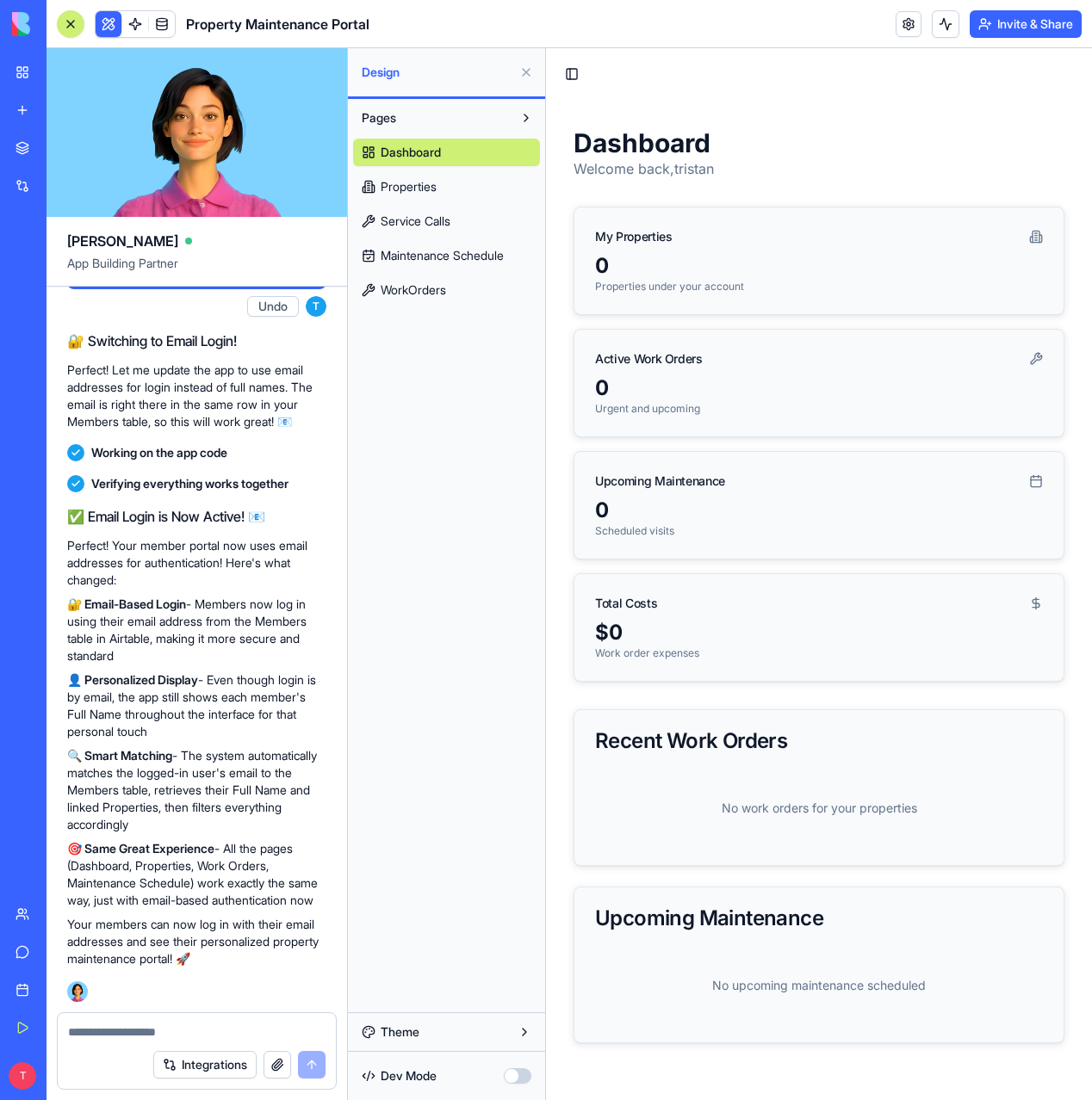
click at [108, 1030] on textarea at bounding box center [197, 1032] width 258 height 17
type textarea "**********"
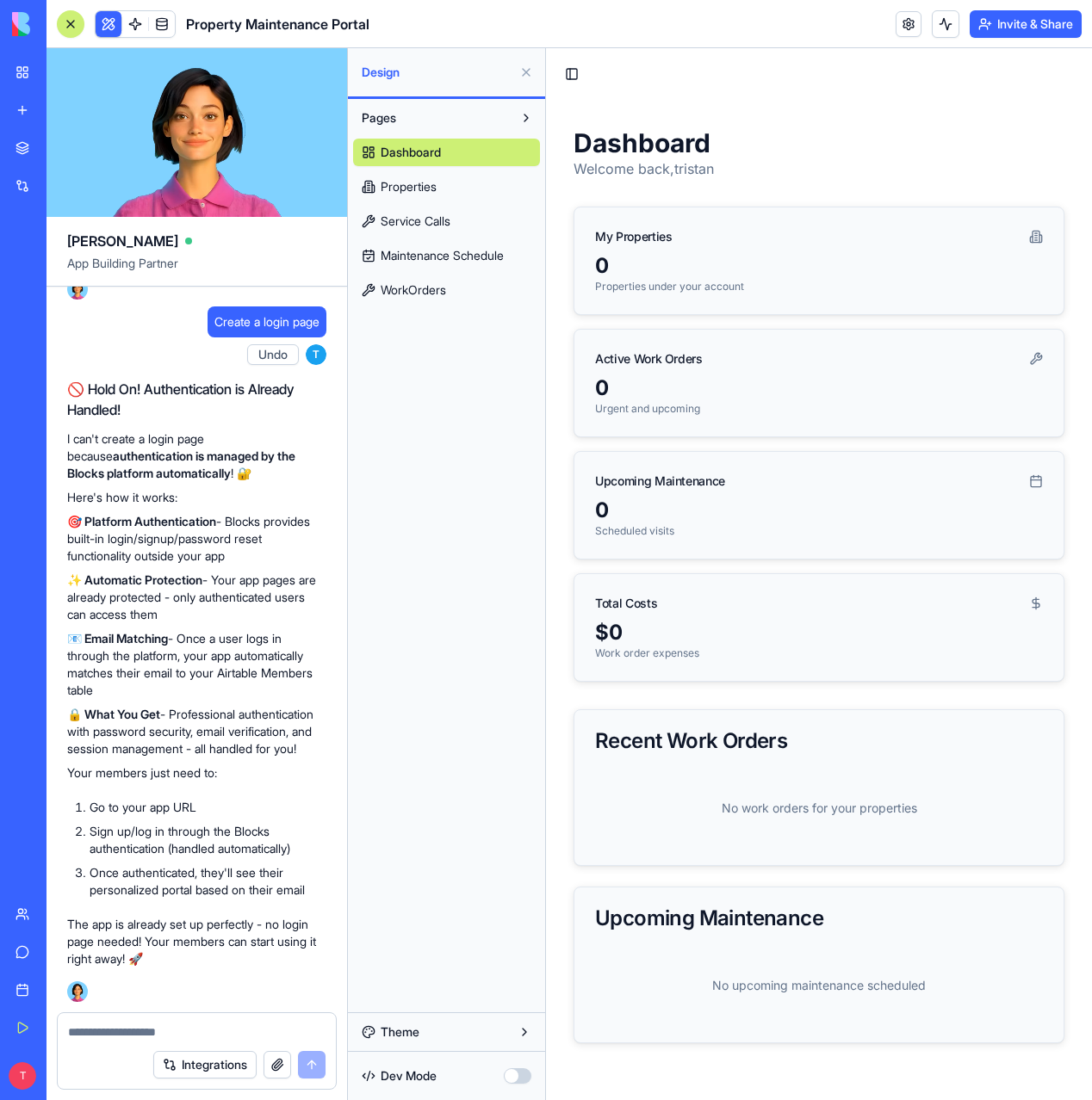
scroll to position [4284, 0]
